Goal: Task Accomplishment & Management: Manage account settings

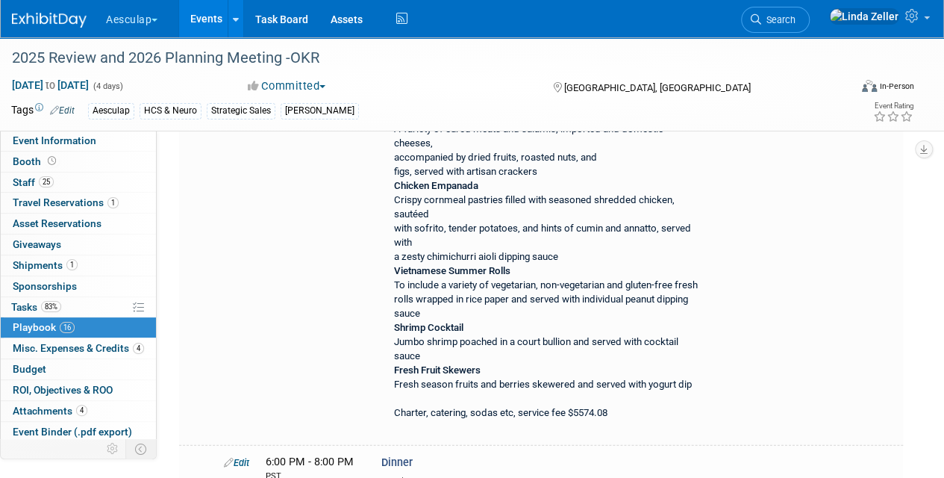
click at [761, 16] on icon at bounding box center [756, 19] width 10 height 10
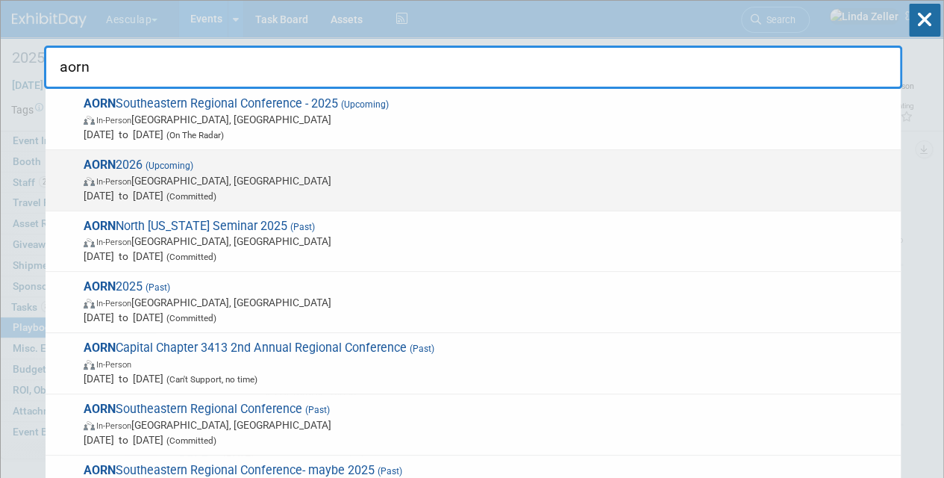
type input "aorn"
click at [146, 194] on span "Apr 12, 2026 to Apr 14, 2026 (Committed)" at bounding box center [489, 195] width 810 height 15
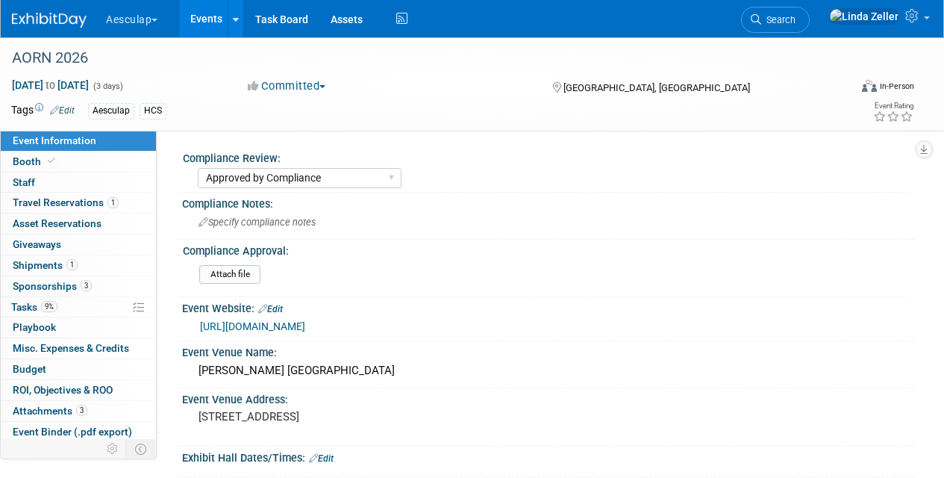
select select "Approved by Compliance"
select select "HCS"
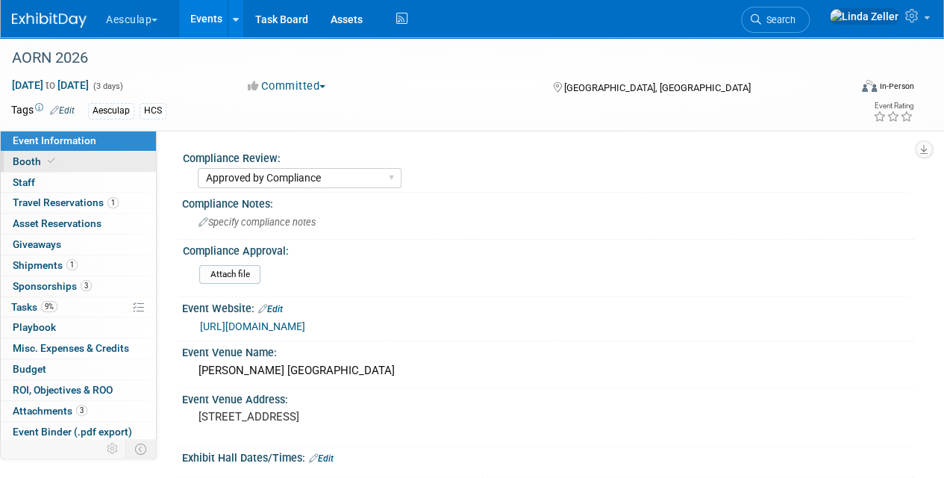
click at [27, 161] on span "Booth" at bounding box center [36, 161] width 46 height 12
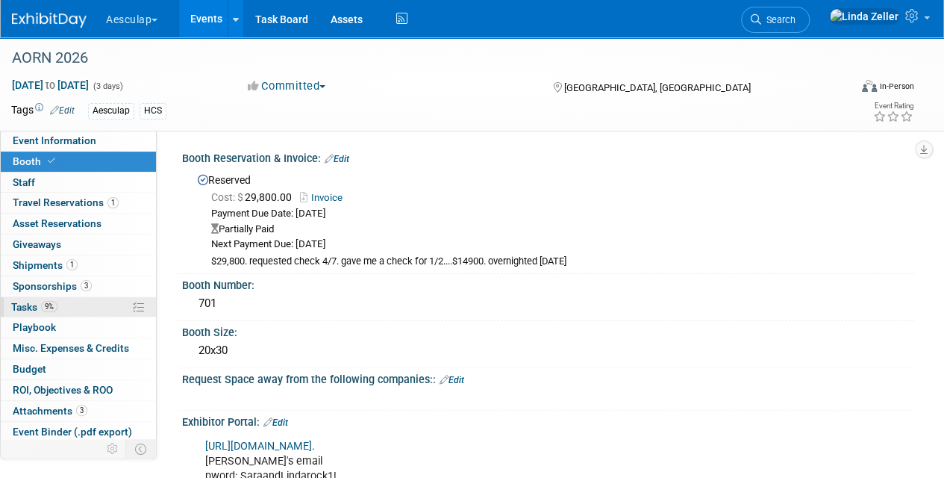
click at [31, 301] on span "Tasks 9%" at bounding box center [34, 307] width 46 height 12
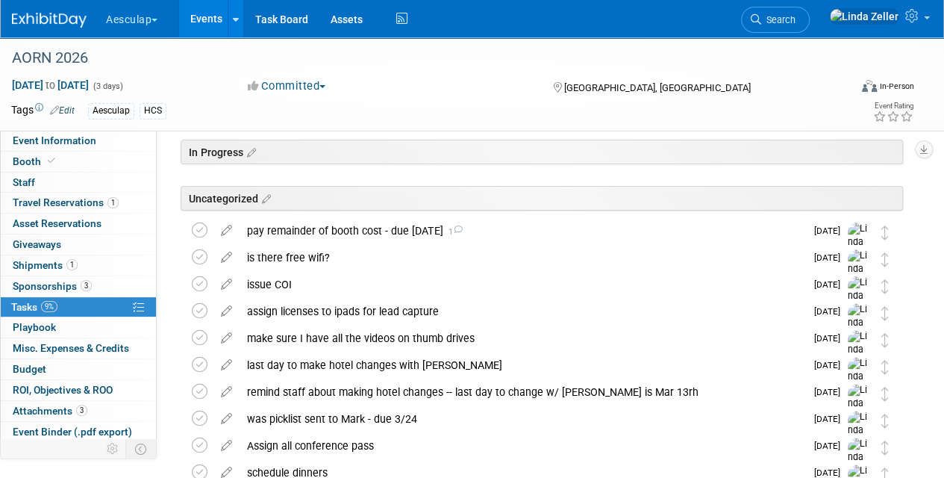
scroll to position [75, 0]
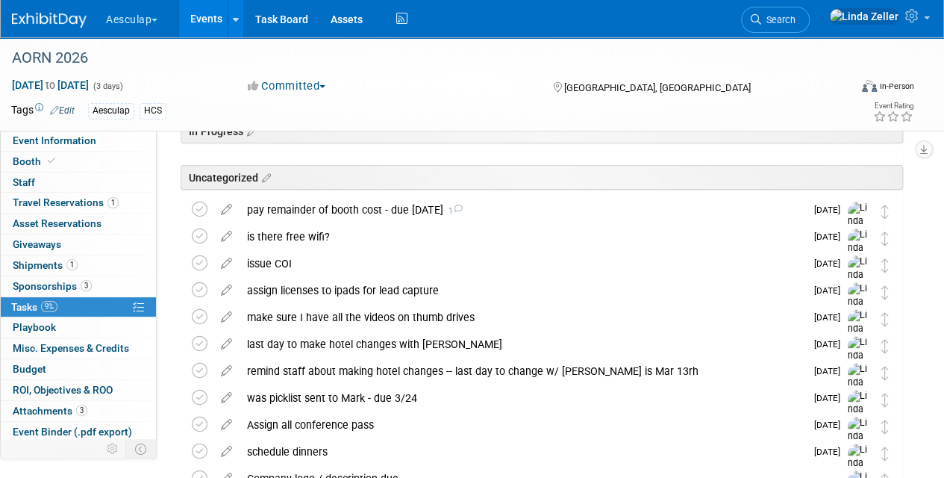
click at [335, 203] on div "pay remainder of booth cost - due oct 1 1" at bounding box center [523, 209] width 566 height 25
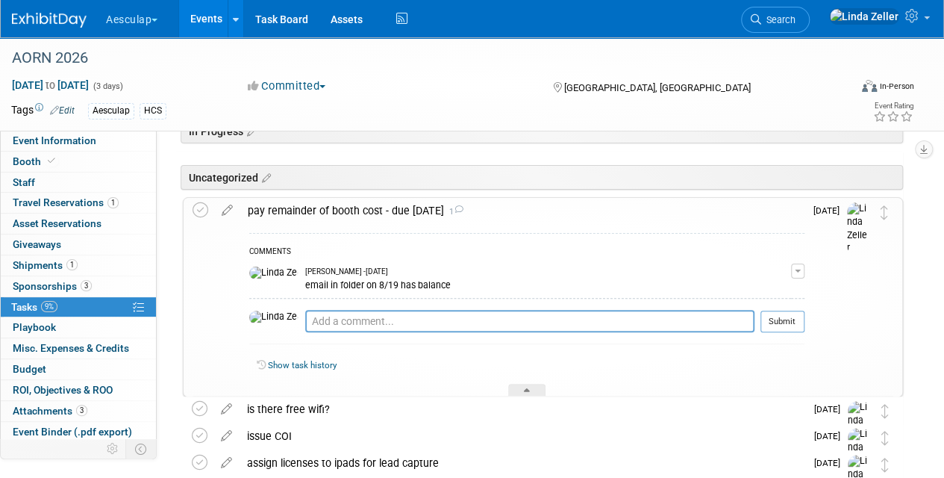
click at [334, 203] on div "pay remainder of booth cost - due oct 1 1" at bounding box center [522, 210] width 564 height 25
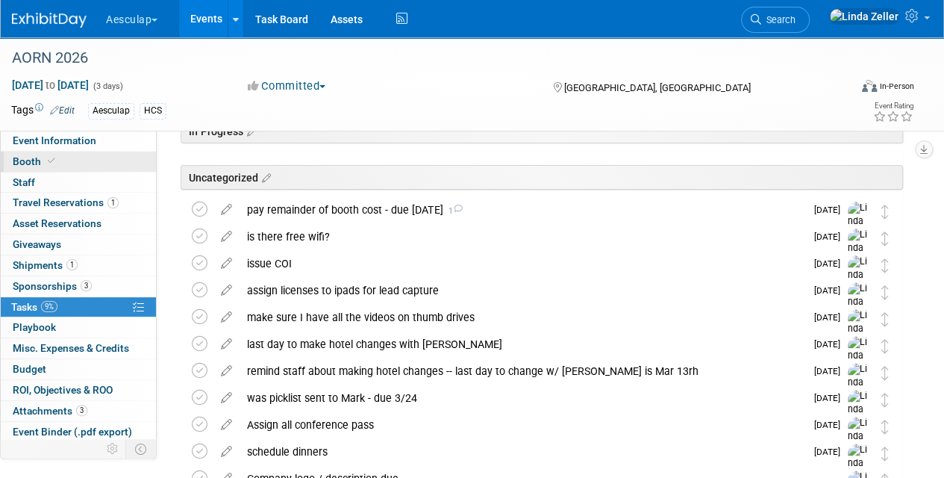
click at [31, 152] on link "Booth" at bounding box center [78, 162] width 155 height 20
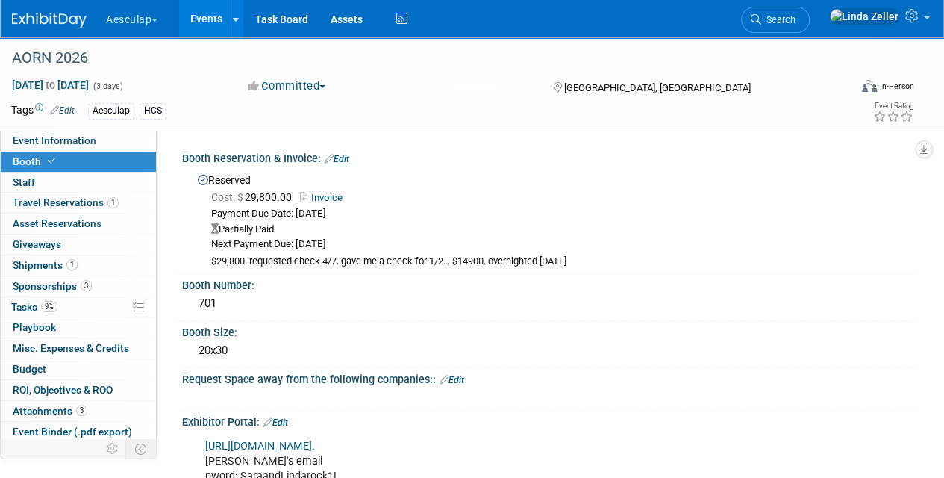
click at [348, 163] on link "Edit" at bounding box center [337, 159] width 25 height 10
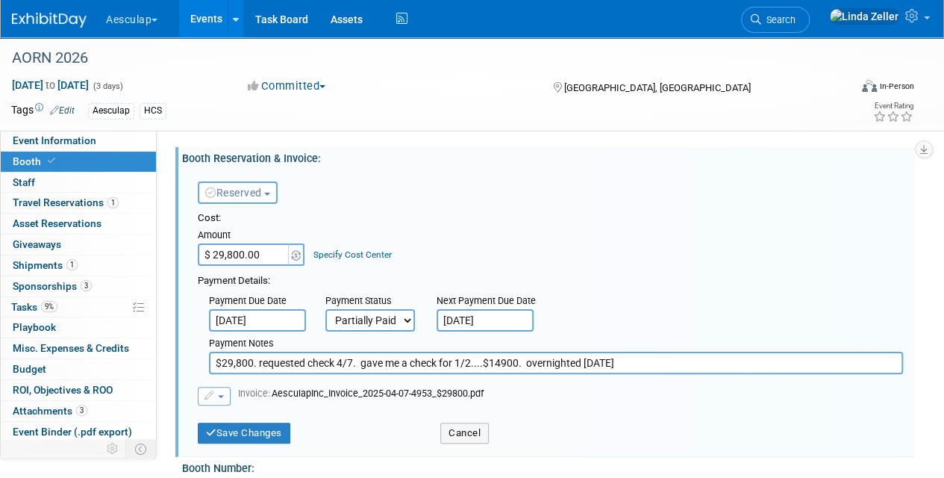
click at [626, 361] on input "$29,800. requested check 4/7. gave me a check for 1/2....$14900. overnighted 4/…" at bounding box center [556, 363] width 694 height 22
type input "$29,800. requested check 4/7. gave me a check for 1/2....$14900. overnighted 4/…"
click at [219, 428] on button "Save Changes" at bounding box center [244, 432] width 93 height 21
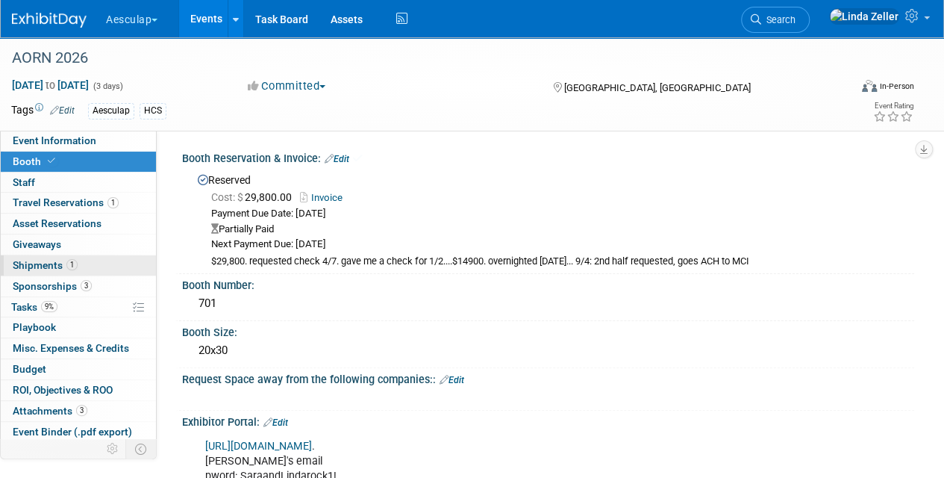
click at [42, 257] on link "1 Shipments 1" at bounding box center [78, 265] width 155 height 20
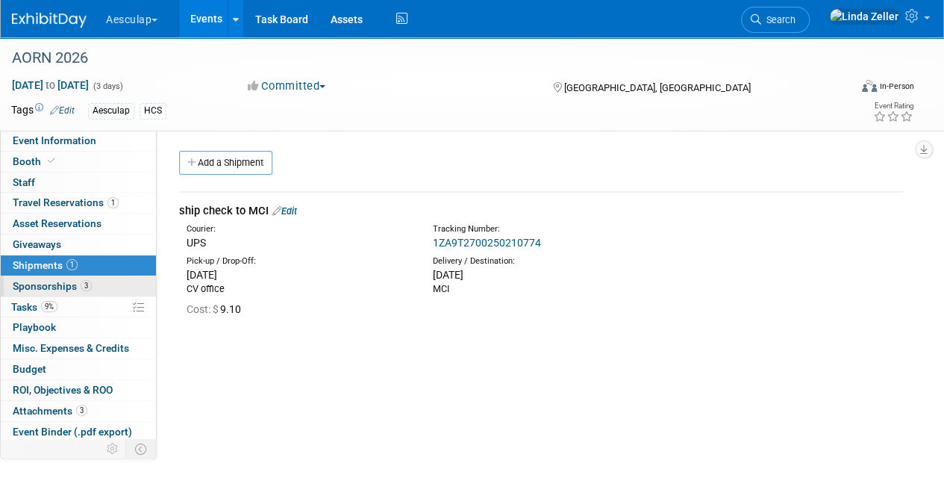
click at [36, 280] on span "Sponsorships 3" at bounding box center [52, 286] width 79 height 12
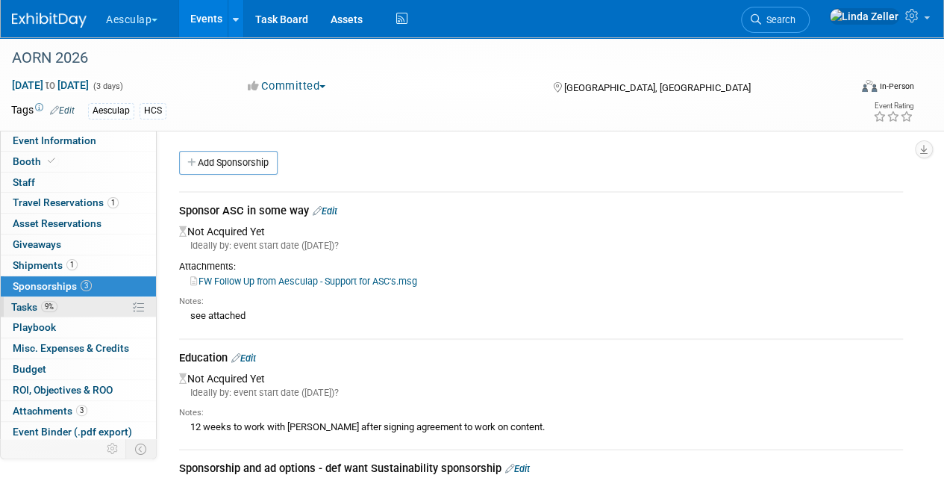
click at [31, 301] on span "Tasks 9%" at bounding box center [34, 307] width 46 height 12
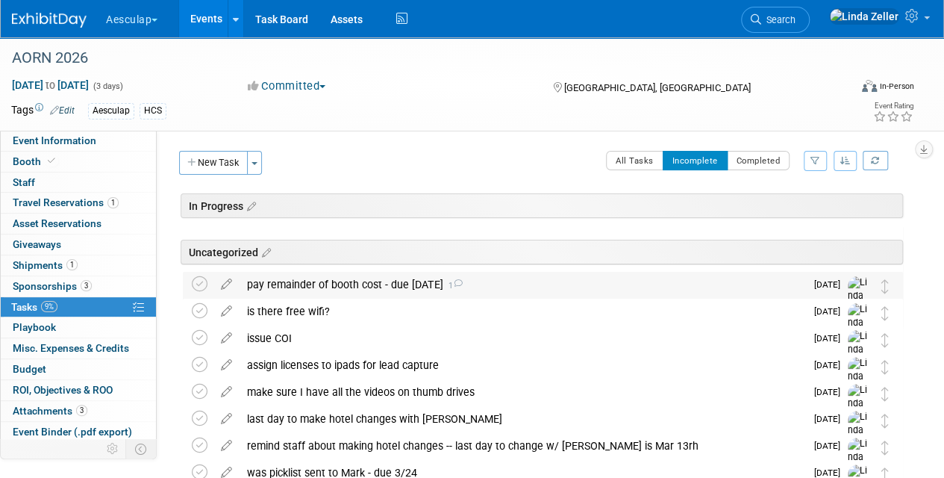
click at [299, 282] on div "pay remainder of booth cost - due oct 1 1" at bounding box center [523, 284] width 566 height 25
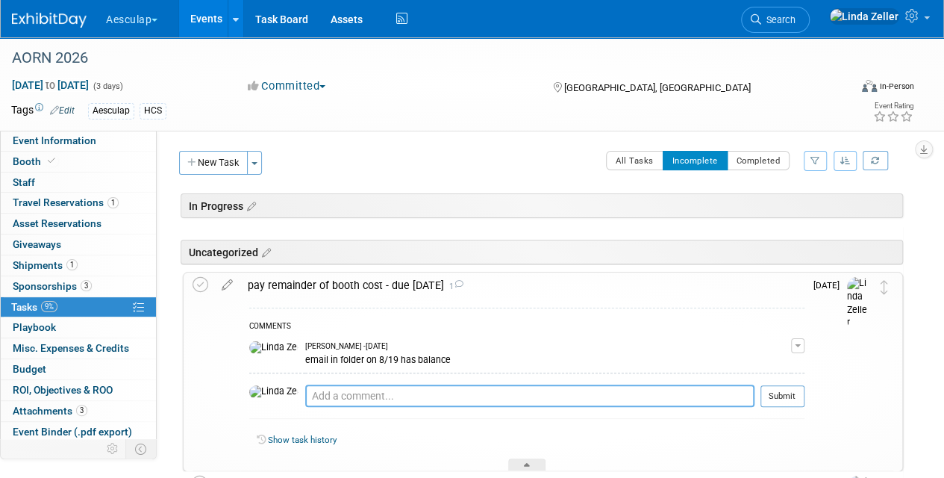
click at [305, 390] on textarea at bounding box center [529, 395] width 449 height 22
type textarea "9/4 - requested. will go ACH"
click at [764, 400] on button "Submit" at bounding box center [783, 396] width 44 height 22
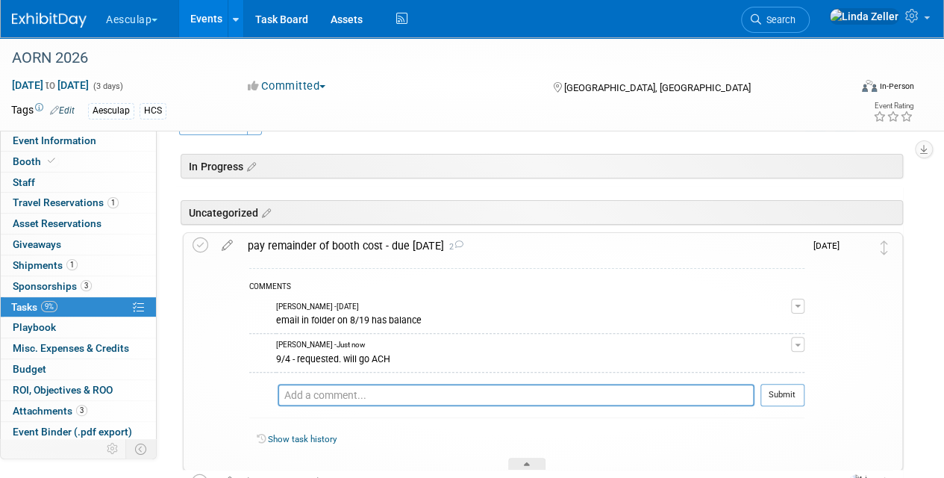
scroll to position [149, 0]
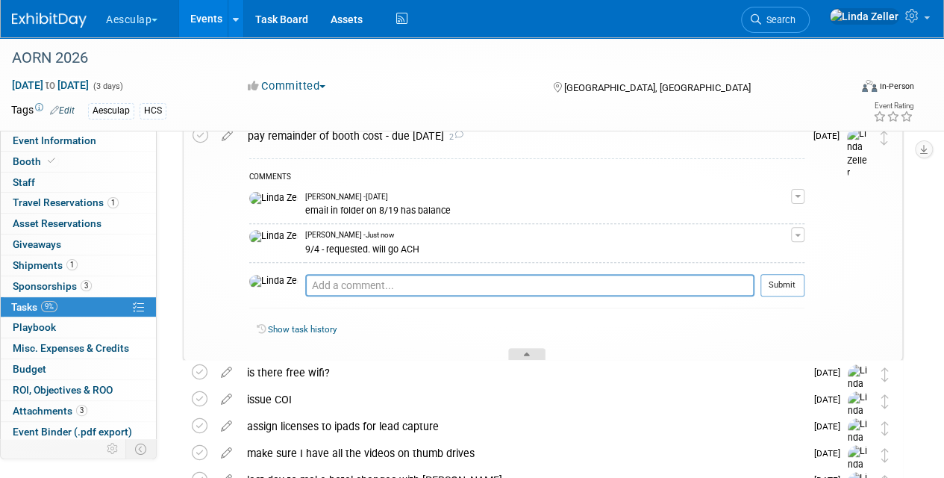
click at [517, 348] on div at bounding box center [526, 354] width 37 height 13
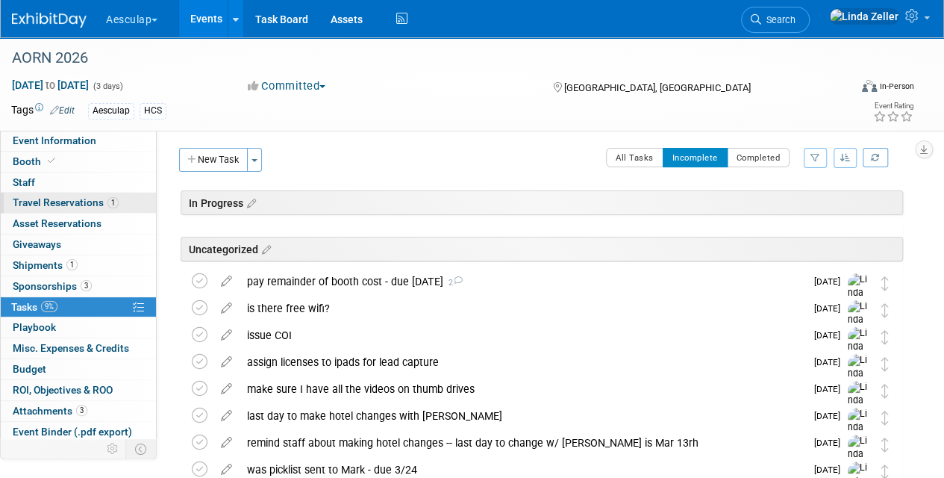
scroll to position [0, 0]
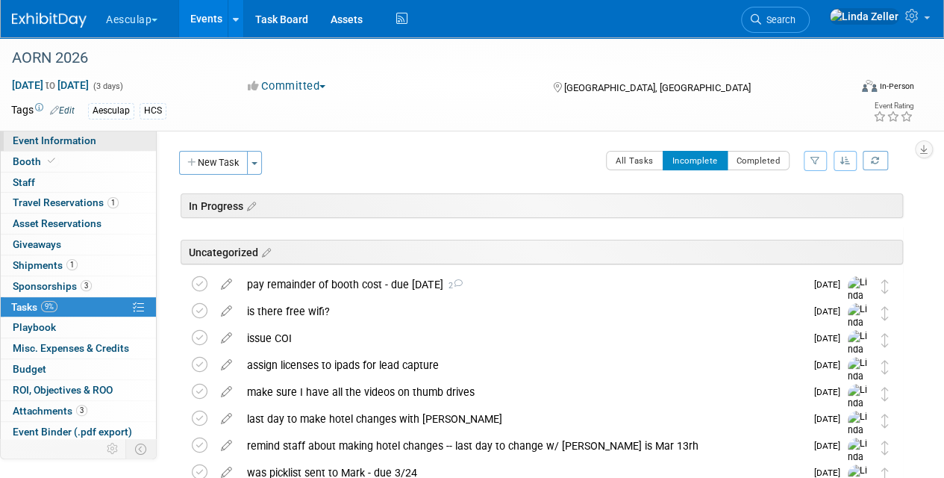
click at [45, 136] on span "Event Information" at bounding box center [55, 140] width 84 height 12
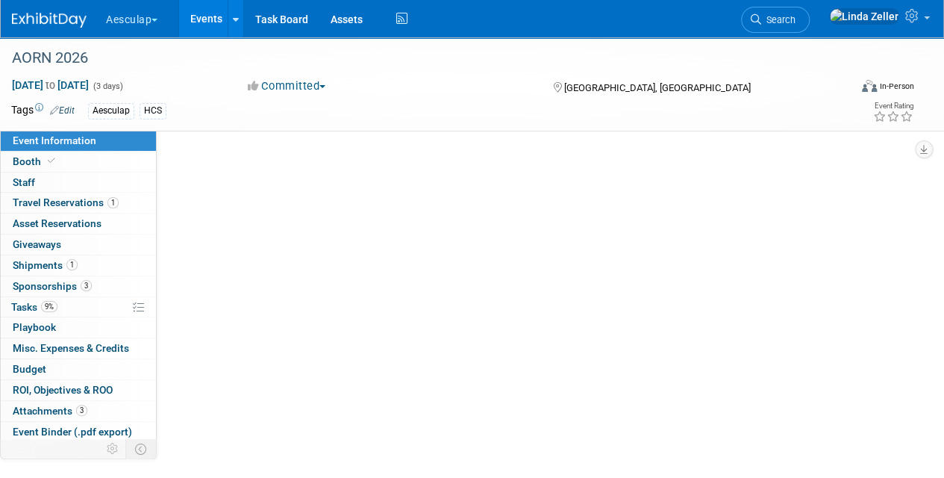
select select "Approved by Compliance"
select select "HCS"
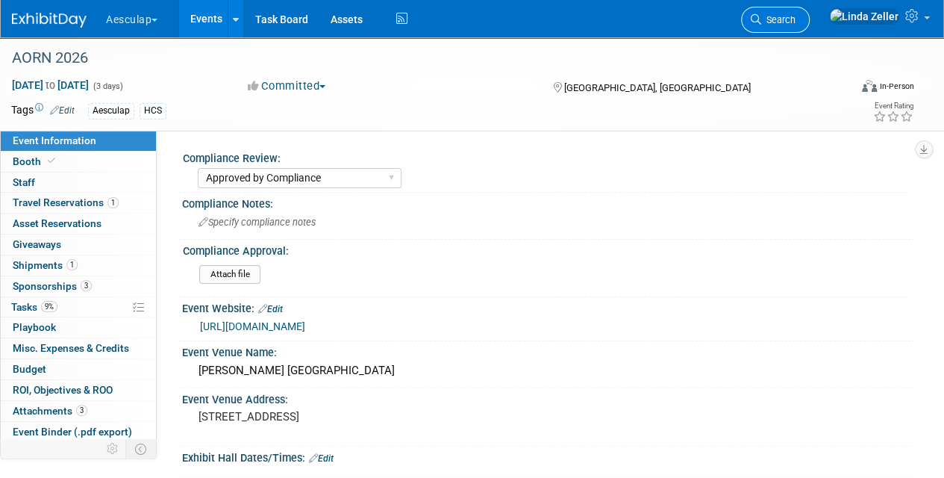
click at [796, 17] on span "Search" at bounding box center [778, 19] width 34 height 11
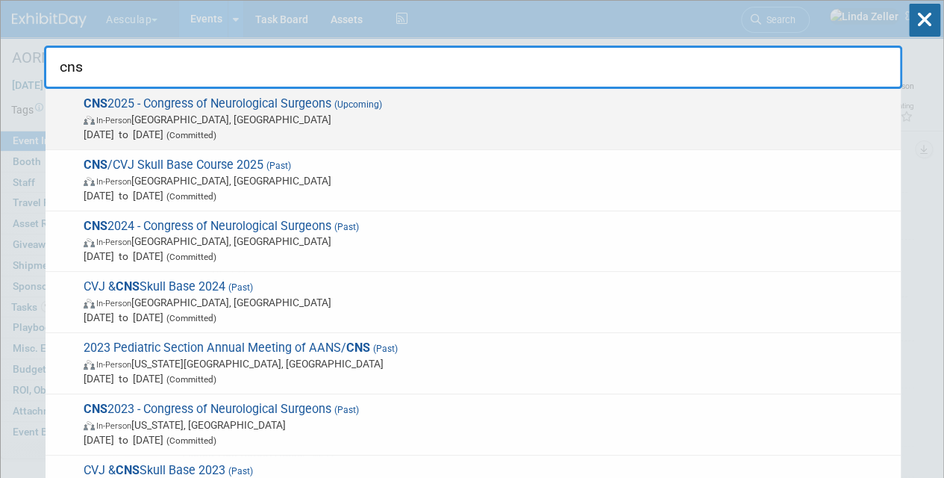
type input "cns"
click at [131, 123] on span "In-Person" at bounding box center [113, 121] width 35 height 10
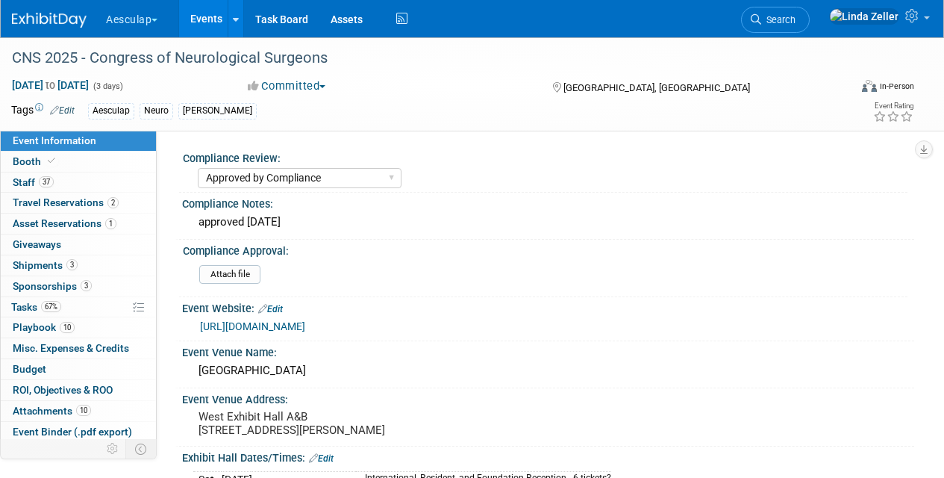
select select "Approved by Compliance"
select select "Neuro"
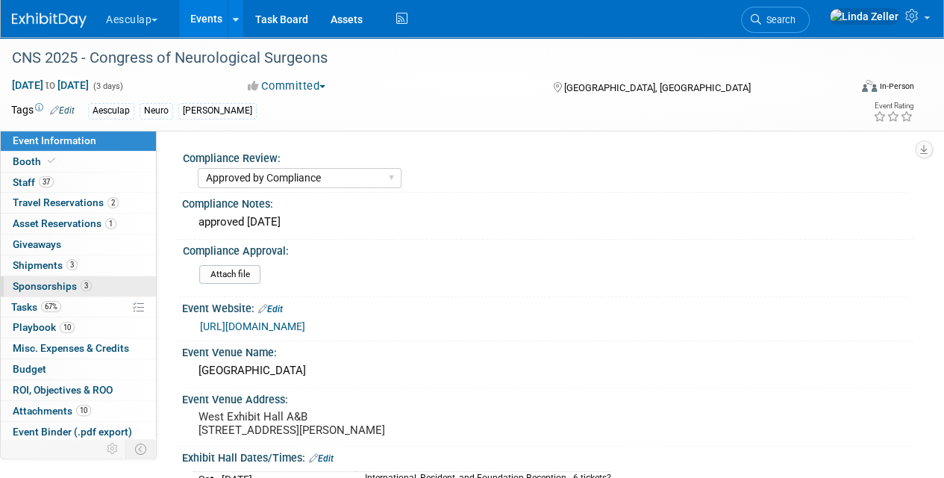
click at [38, 281] on span "Sponsorships 3" at bounding box center [52, 286] width 79 height 12
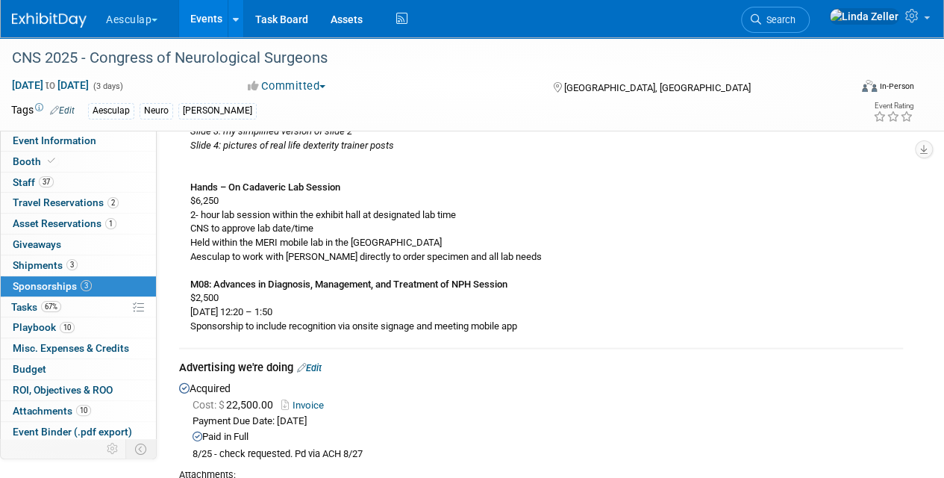
scroll to position [1418, 0]
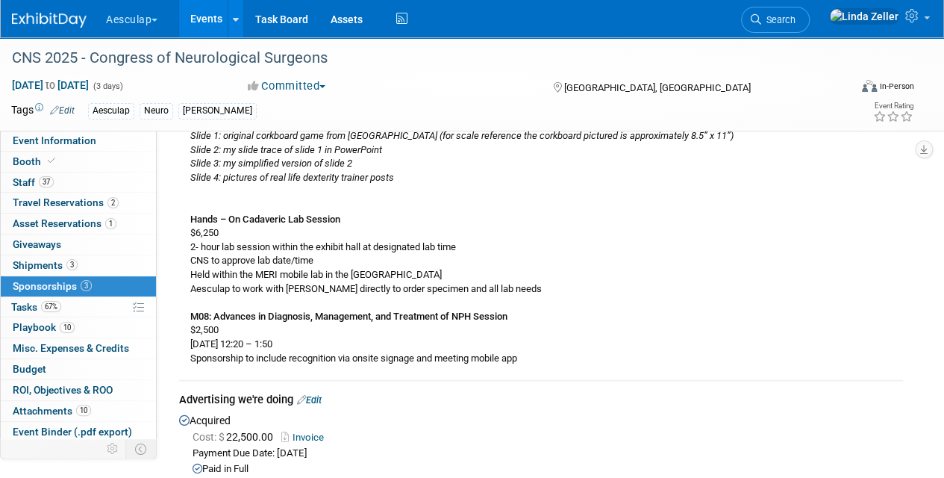
click at [319, 394] on link "Edit" at bounding box center [309, 399] width 25 height 11
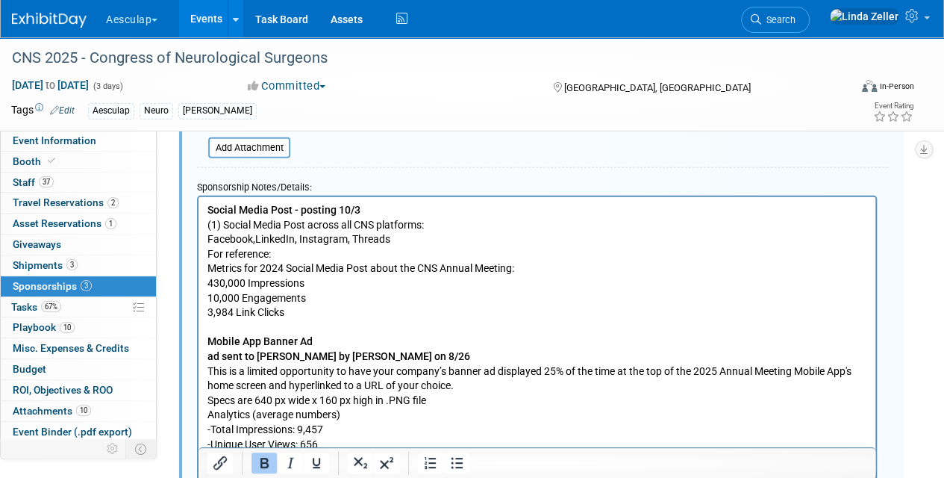
scroll to position [2063, 0]
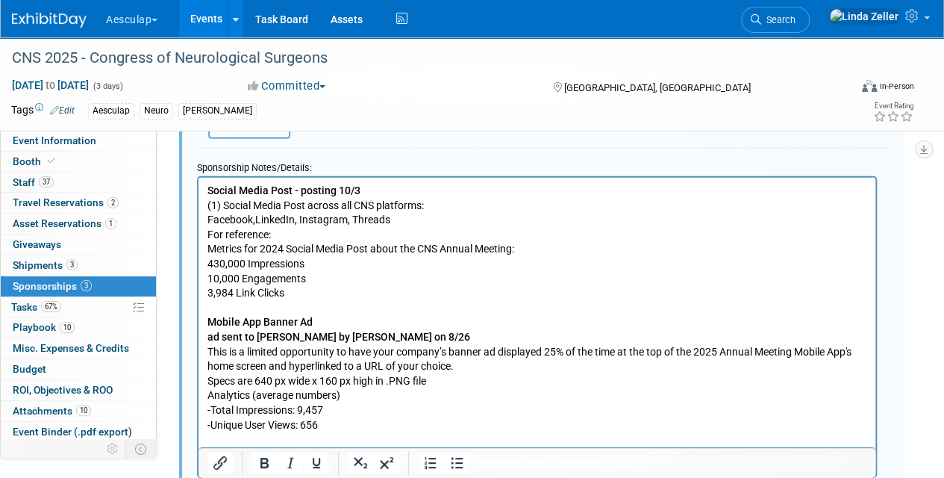
click at [287, 291] on p "Social Media Post - posting 10/3 (1) Social Media Post across all CNS platforms…" at bounding box center [538, 307] width 660 height 249
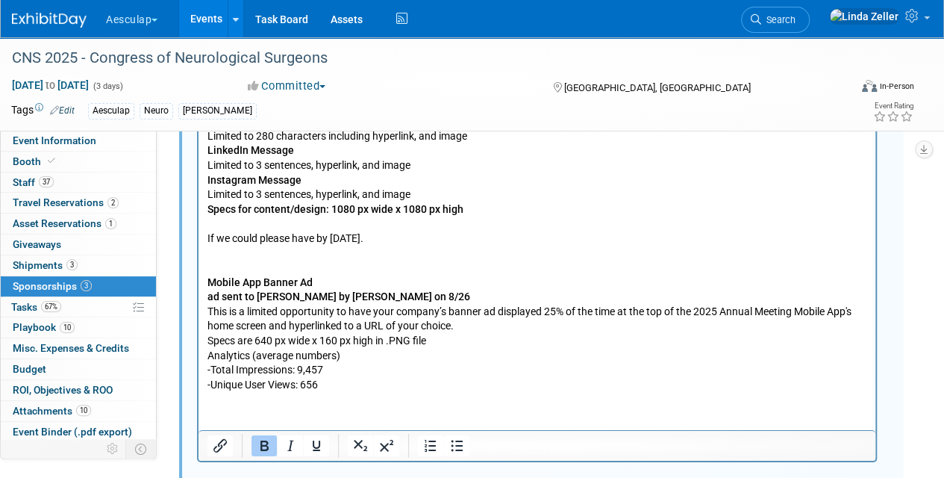
scroll to position [2389, 0]
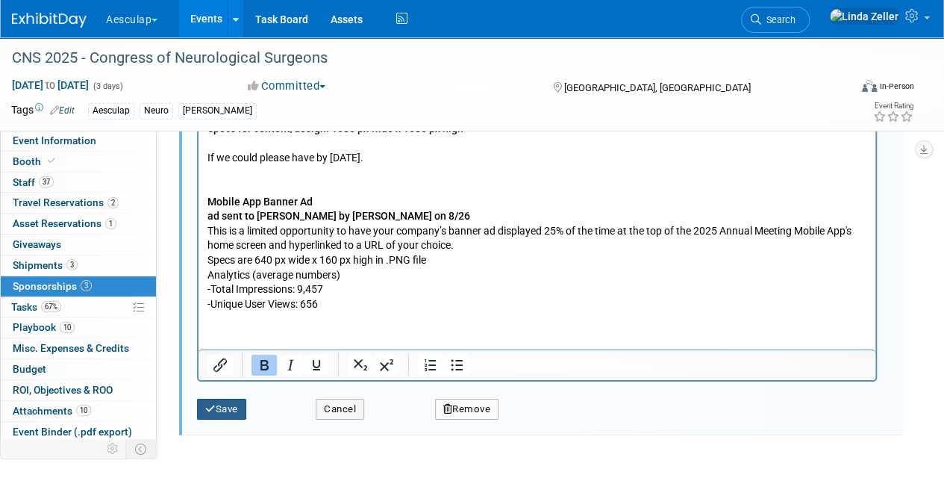
click at [232, 399] on button "Save" at bounding box center [221, 409] width 49 height 21
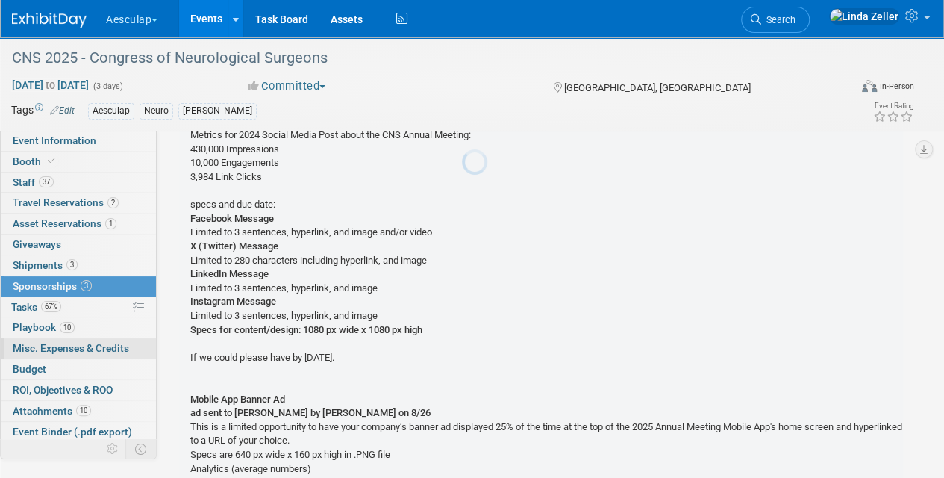
scroll to position [1614, 0]
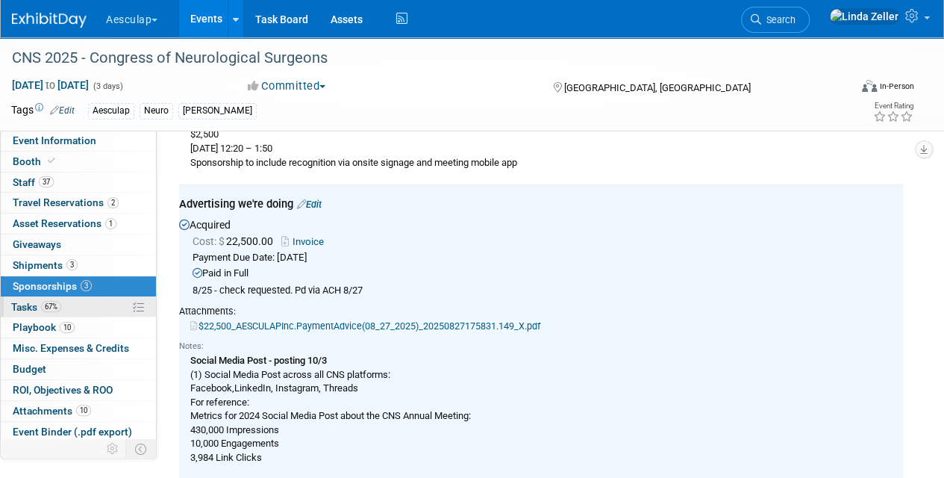
click at [40, 305] on span "Tasks 67%" at bounding box center [36, 307] width 50 height 12
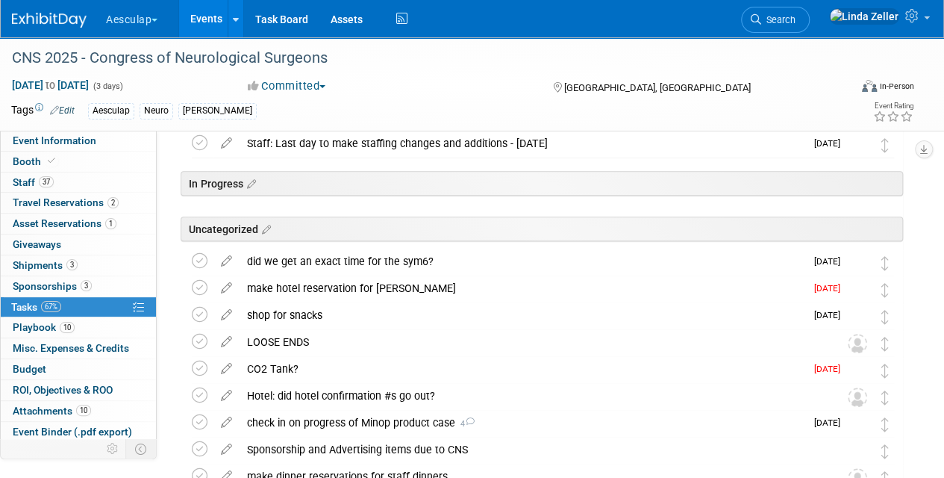
scroll to position [224, 0]
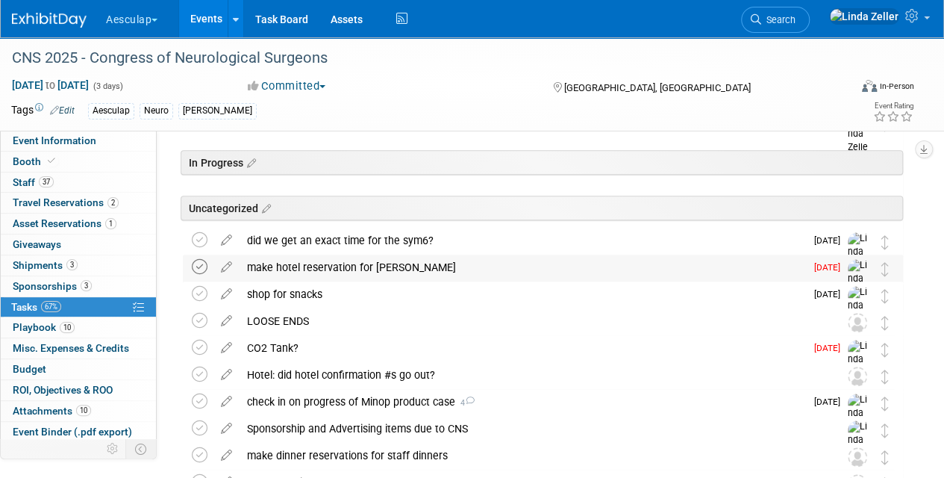
click at [199, 263] on icon at bounding box center [200, 267] width 16 height 16
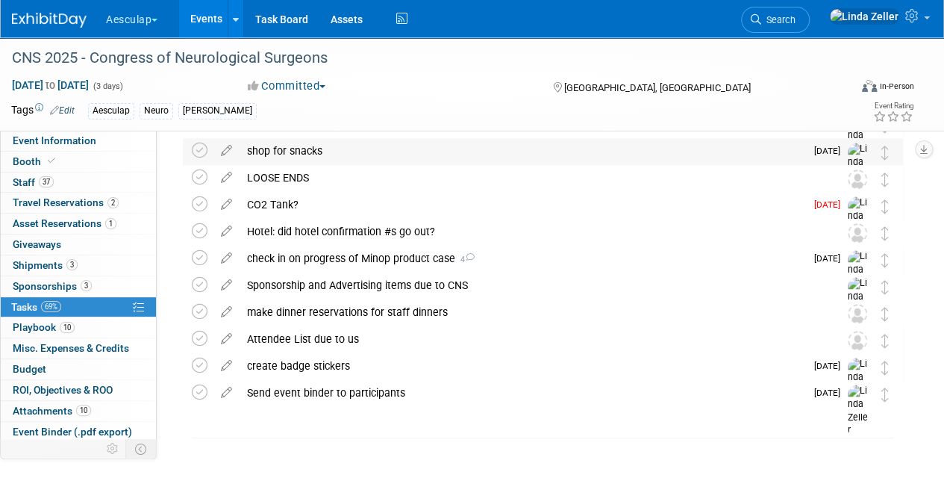
scroll to position [360, 0]
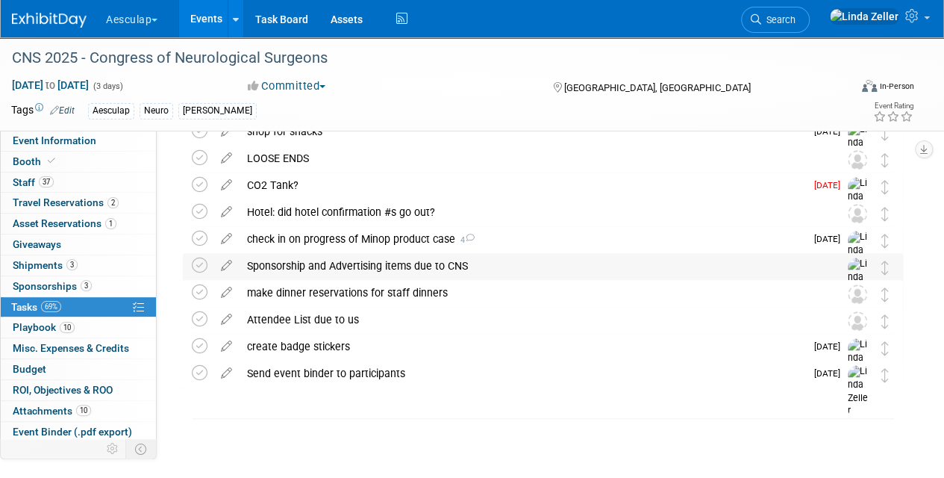
click at [309, 269] on div "Sponsorship and Advertising items due to CNS" at bounding box center [529, 265] width 578 height 25
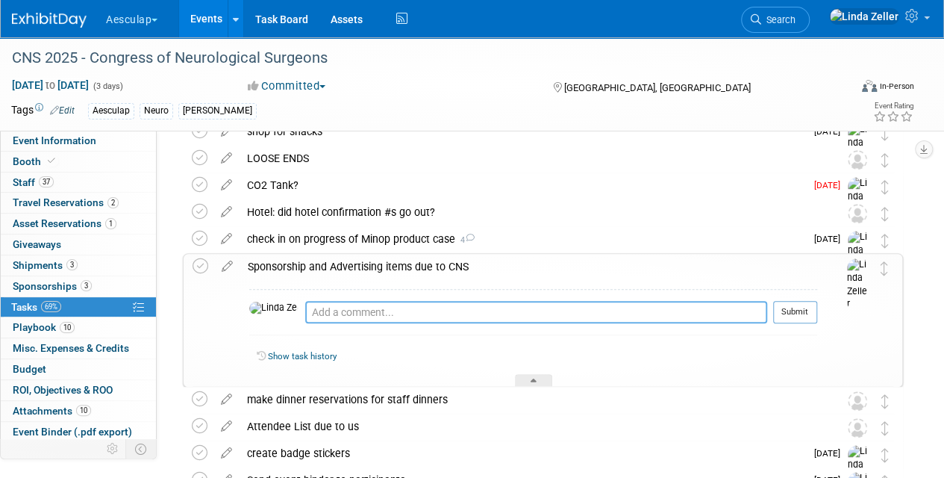
click at [305, 305] on textarea at bounding box center [536, 312] width 462 height 22
paste textarea "Facebook Message Limited to 3 sentences, hyperlink, and image and/or video X (T…"
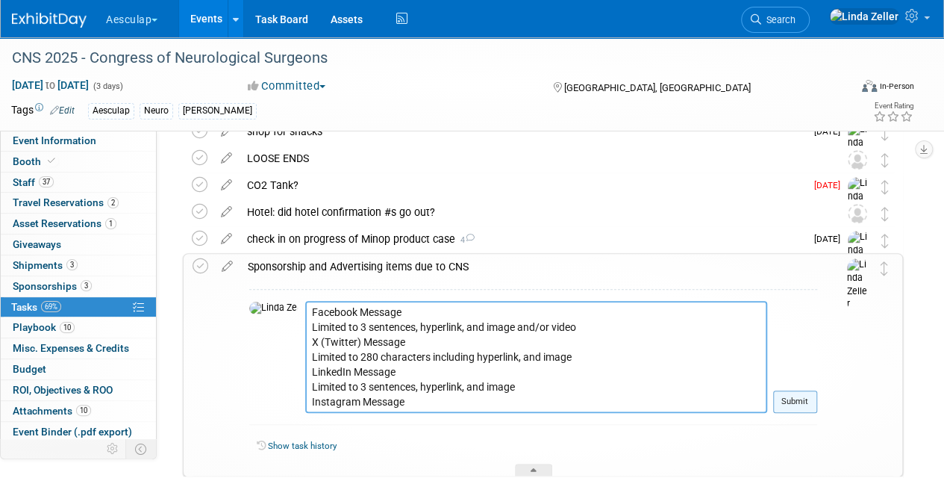
type textarea "Facebook Message Limited to 3 sentences, hyperlink, and image and/or video X (T…"
drag, startPoint x: 787, startPoint y: 402, endPoint x: 770, endPoint y: 396, distance: 17.2
click at [786, 400] on button "Submit" at bounding box center [795, 401] width 44 height 22
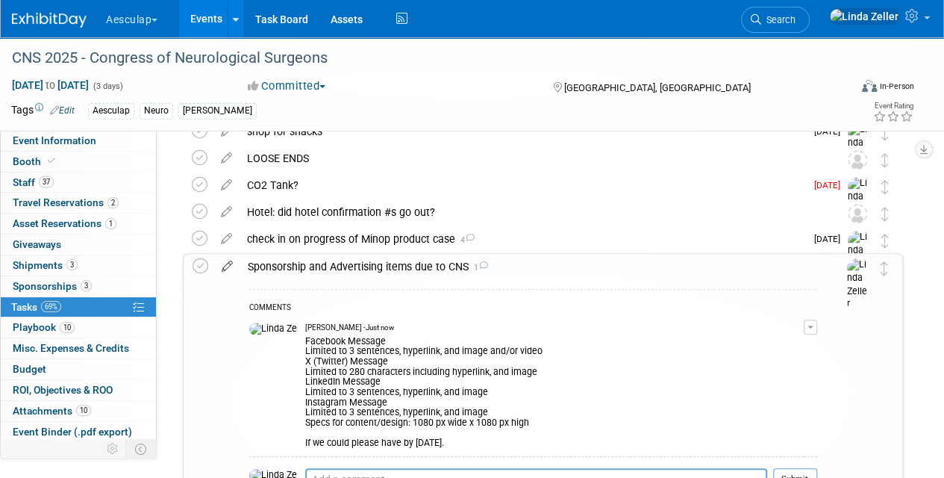
click at [227, 267] on icon at bounding box center [227, 263] width 26 height 19
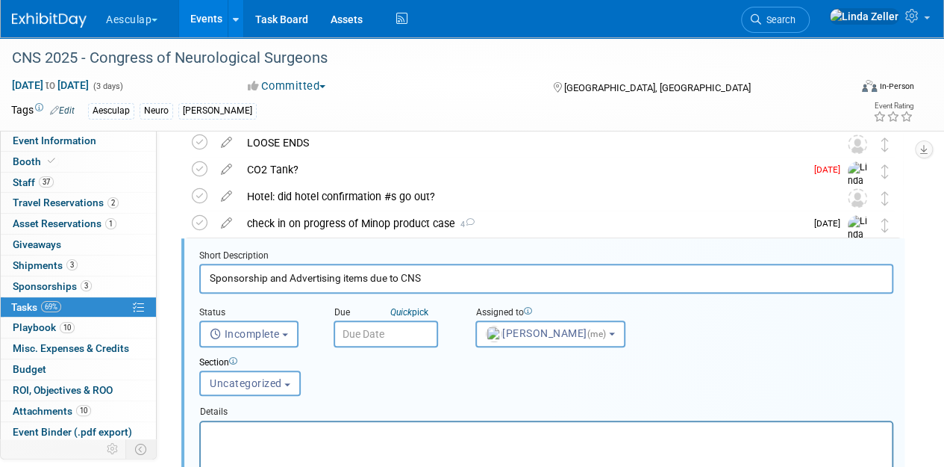
scroll to position [393, 0]
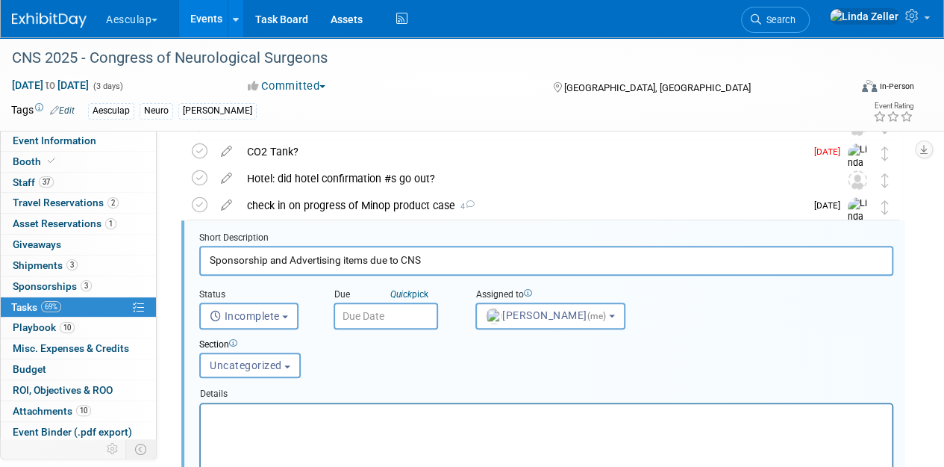
drag, startPoint x: 290, startPoint y: 257, endPoint x: 198, endPoint y: 257, distance: 92.6
click at [198, 257] on form "Short Description Sponsorship and Advertising items due to CNS Status <i class=…" at bounding box center [546, 443] width 717 height 425
drag, startPoint x: 348, startPoint y: 260, endPoint x: 139, endPoint y: 260, distance: 209.0
click at [139, 260] on div "Event Information Event Info Booth Booth 37 Staff 37 Staff 2 Travel Reservation…" at bounding box center [472, 236] width 944 height 1185
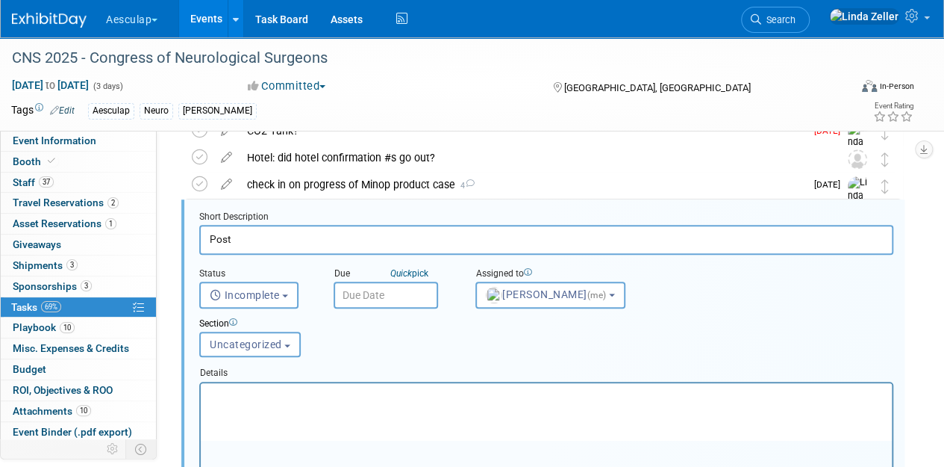
scroll to position [468, 0]
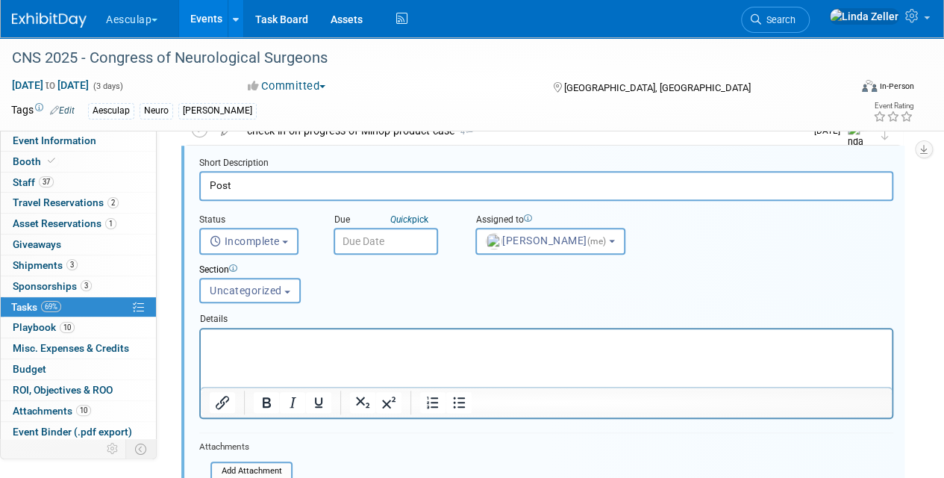
click at [227, 336] on p "Rich Text Area. Press ALT-0 for help." at bounding box center [547, 341] width 674 height 14
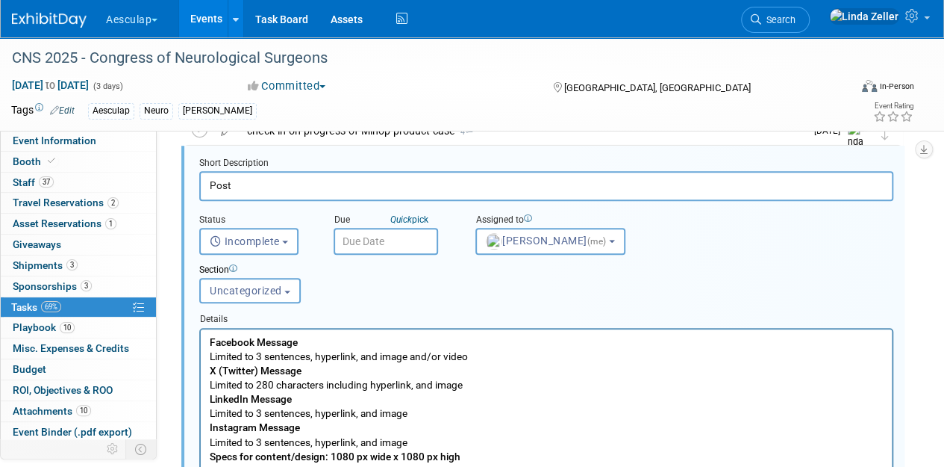
click at [230, 183] on input "Post" at bounding box center [546, 185] width 694 height 29
type input "P"
type input "Social Media posts due"
click at [376, 231] on input "text" at bounding box center [386, 241] width 105 height 27
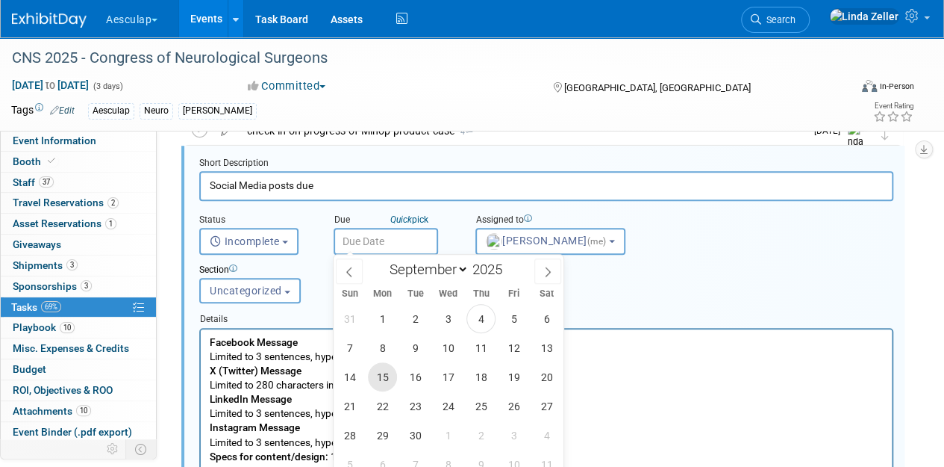
click at [384, 367] on span "15" at bounding box center [382, 376] width 29 height 29
type input "[DATE]"
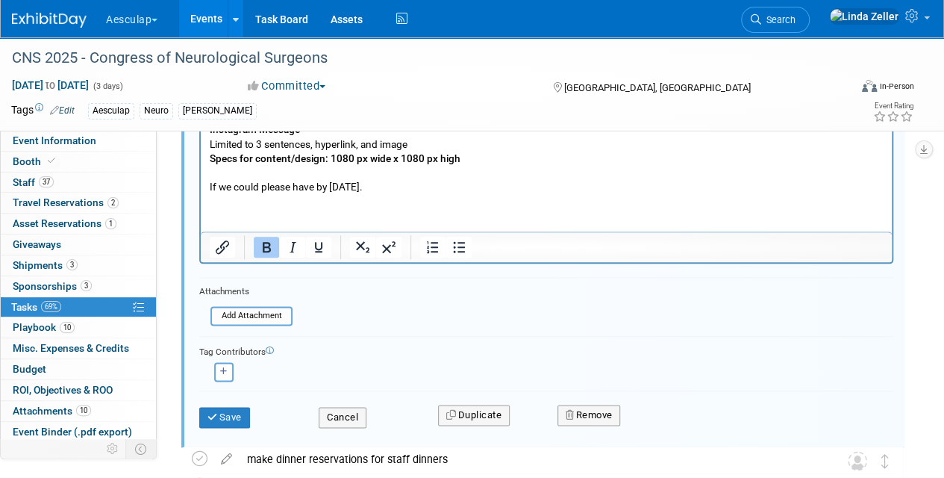
scroll to position [767, 0]
click at [222, 373] on button "button" at bounding box center [223, 370] width 19 height 19
select select
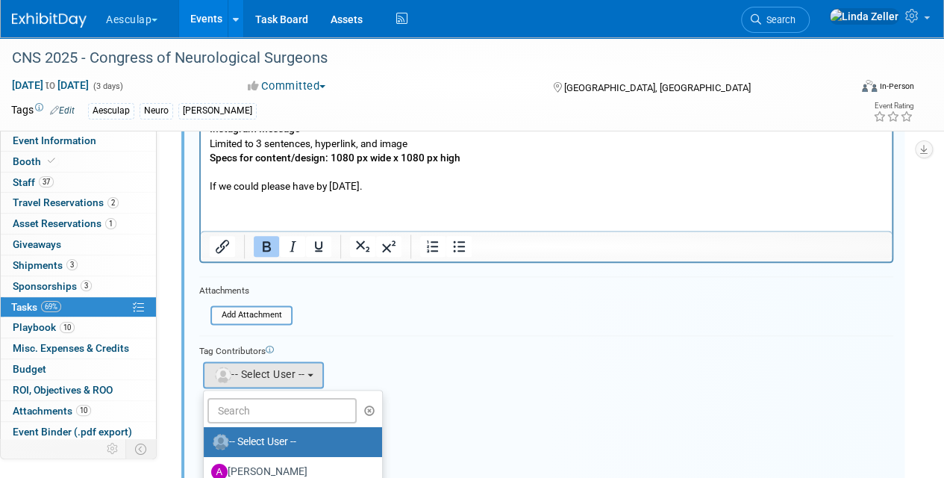
click at [221, 391] on ul "-- Select User -- [PERSON_NAME] [PERSON_NAME] [PERSON_NAME] [PERSON_NAME] [PERS…" at bounding box center [293, 444] width 180 height 108
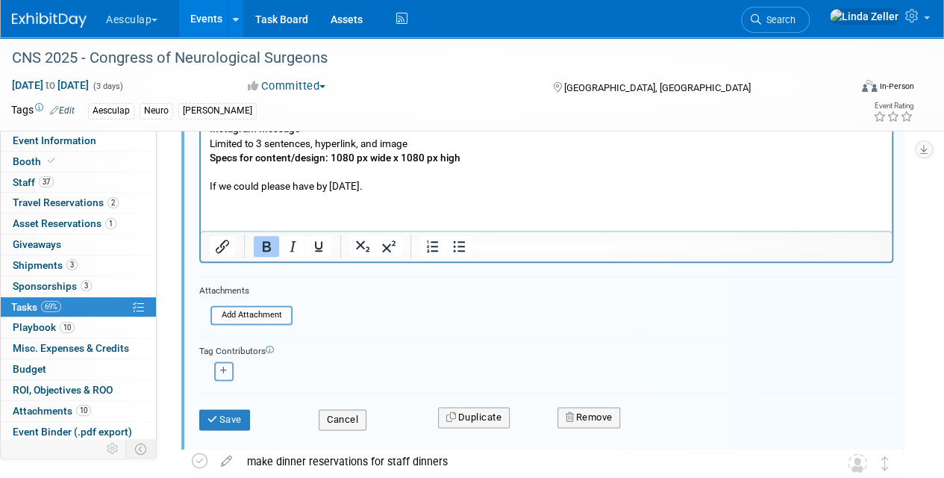
click at [219, 372] on button "button" at bounding box center [223, 370] width 19 height 19
select select
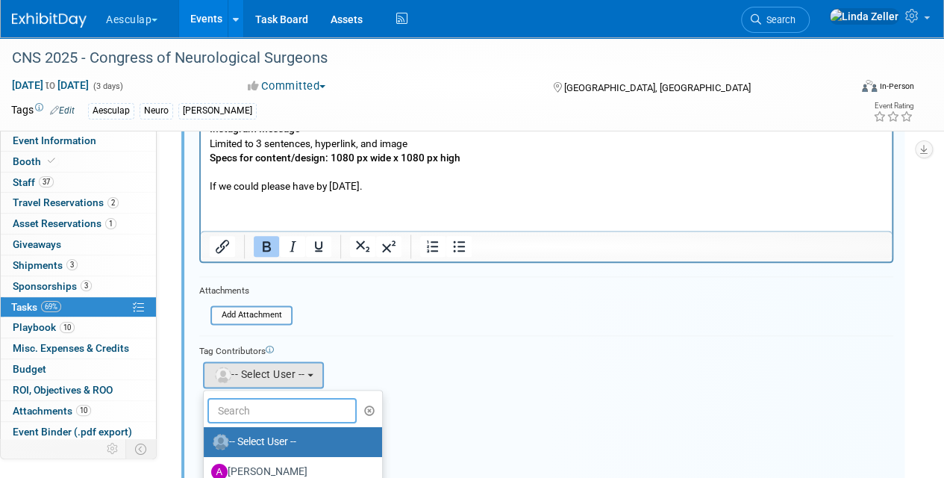
click at [235, 408] on input "text" at bounding box center [282, 410] width 149 height 25
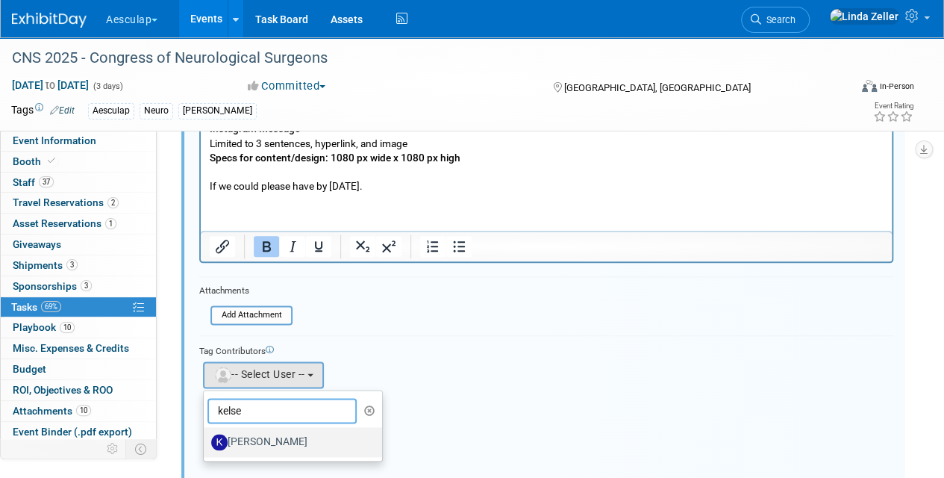
type input "kelse"
click at [282, 447] on label "[PERSON_NAME]" at bounding box center [289, 442] width 156 height 24
click at [206, 445] on input "[PERSON_NAME]" at bounding box center [201, 440] width 10 height 10
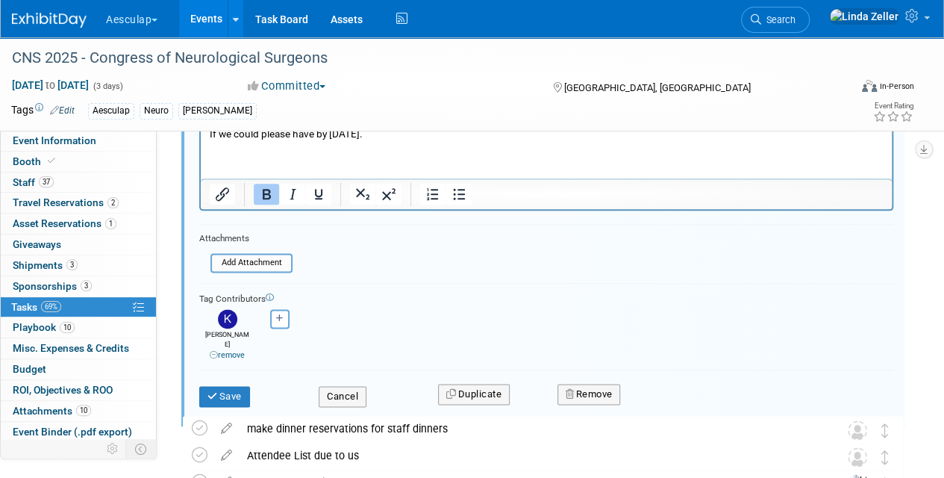
scroll to position [841, 0]
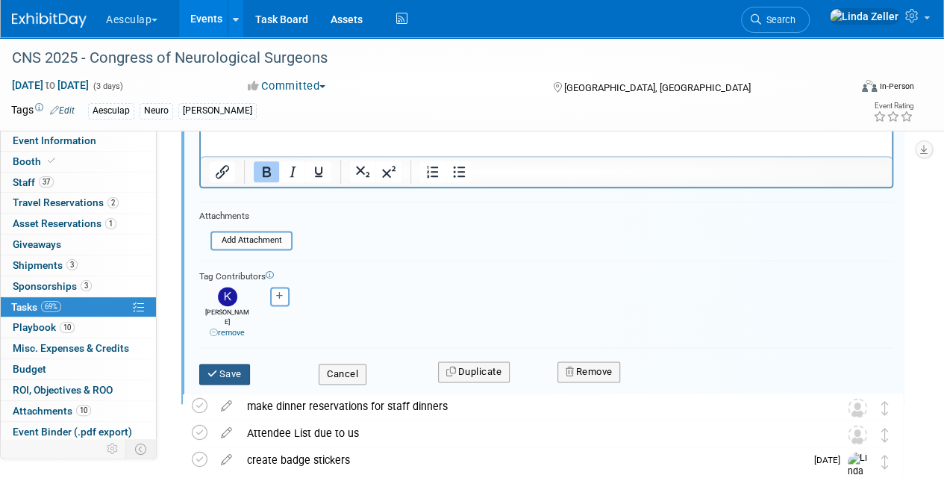
click at [225, 364] on button "Save" at bounding box center [224, 374] width 51 height 21
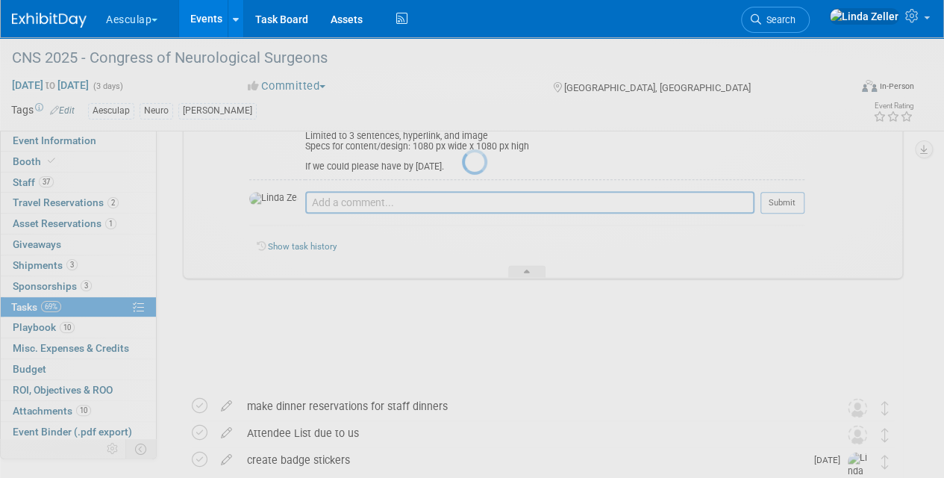
scroll to position [839, 0]
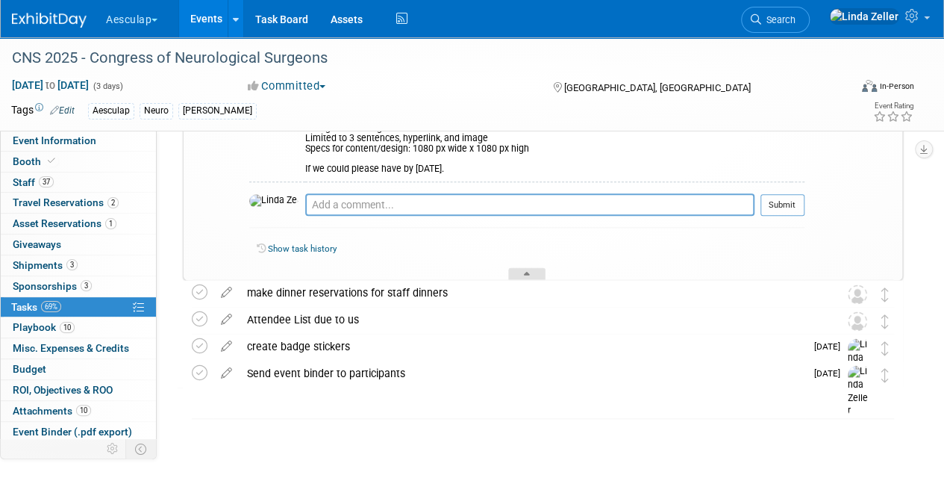
click at [517, 267] on div at bounding box center [526, 273] width 37 height 13
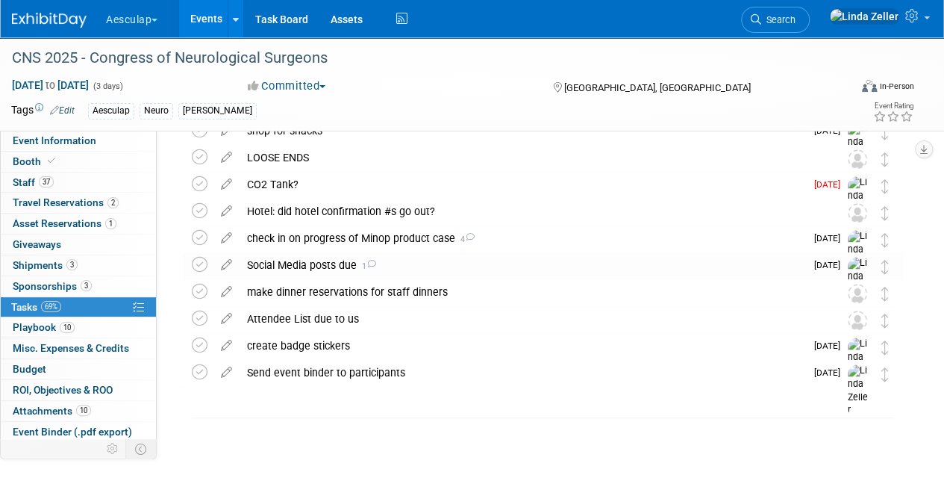
scroll to position [360, 0]
click at [35, 280] on span "Sponsorships 3" at bounding box center [52, 286] width 79 height 12
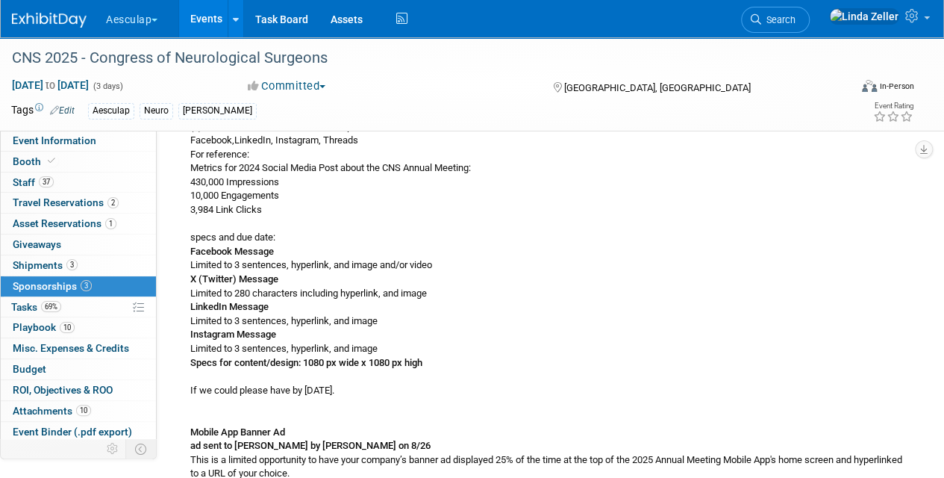
scroll to position [1866, 0]
